Goal: Ask a question: Seek information or help from site administrators or community

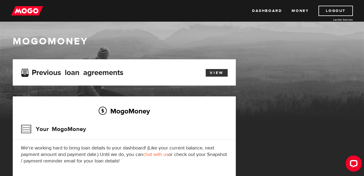
click at [215, 73] on link "View" at bounding box center [217, 73] width 22 height 8
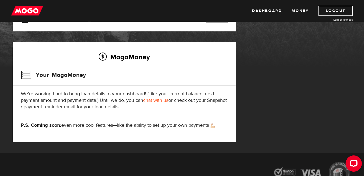
scroll to position [81, 0]
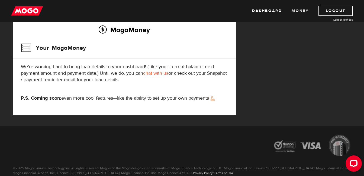
click at [300, 8] on link "Money" at bounding box center [299, 11] width 17 height 10
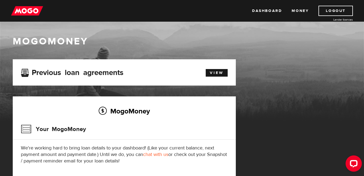
click at [20, 7] on img at bounding box center [27, 11] width 32 height 10
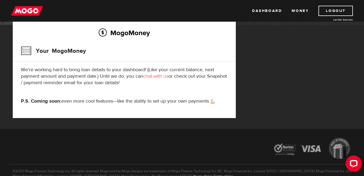
scroll to position [81, 0]
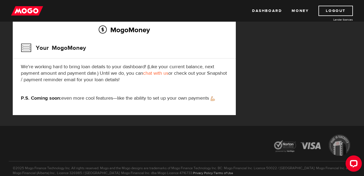
click at [152, 76] on link "chat with us" at bounding box center [155, 73] width 25 height 6
